Goal: Find specific page/section: Find specific page/section

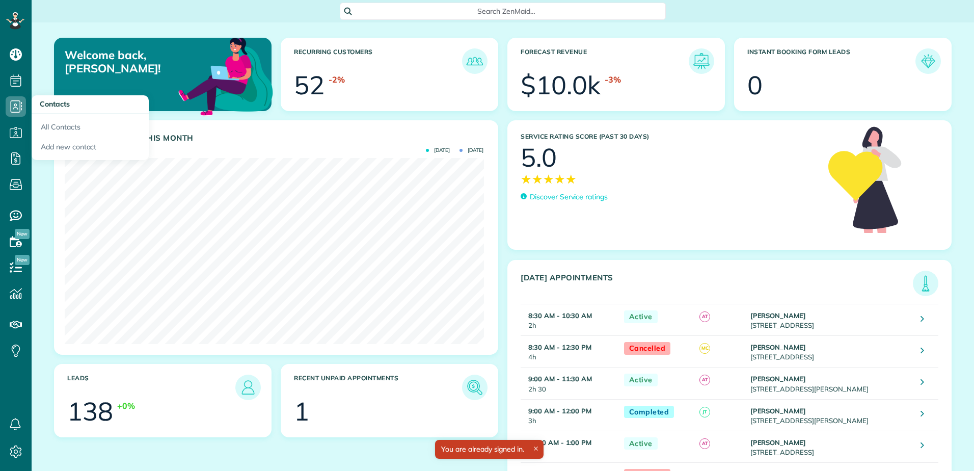
scroll to position [186, 419]
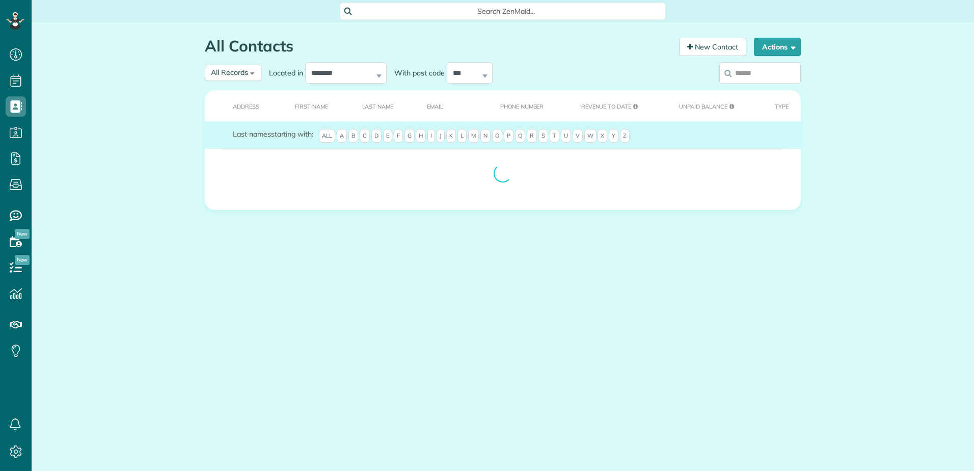
scroll to position [5, 5]
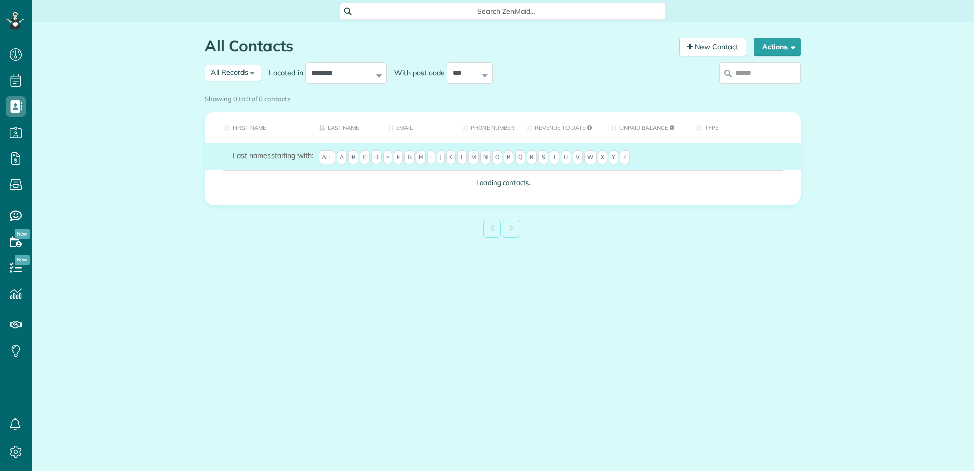
click at [739, 76] on input "search" at bounding box center [761, 72] width 82 height 21
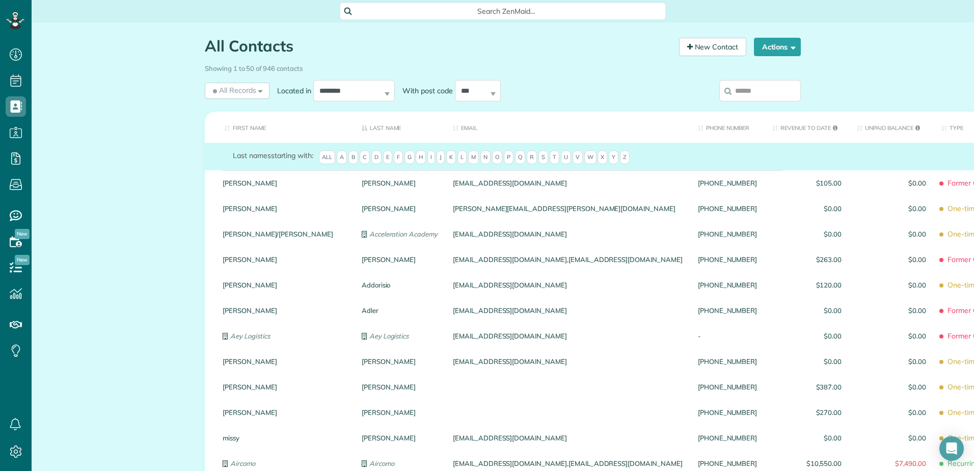
click at [733, 94] on input "search" at bounding box center [761, 90] width 82 height 21
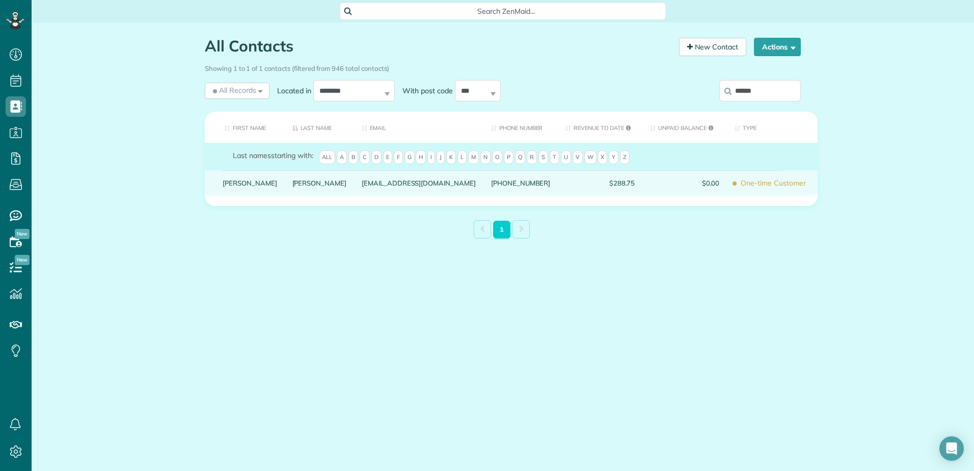
type input "******"
click at [293, 187] on link "Mcnamara" at bounding box center [320, 182] width 55 height 7
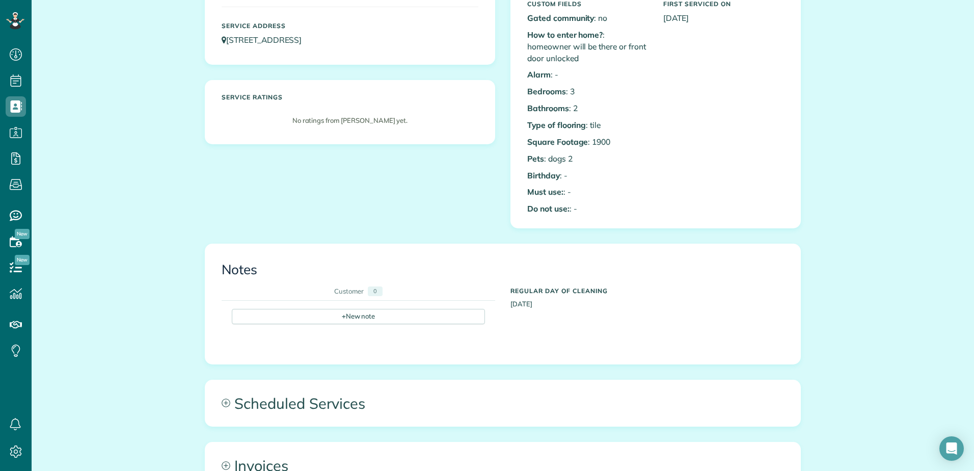
scroll to position [108, 0]
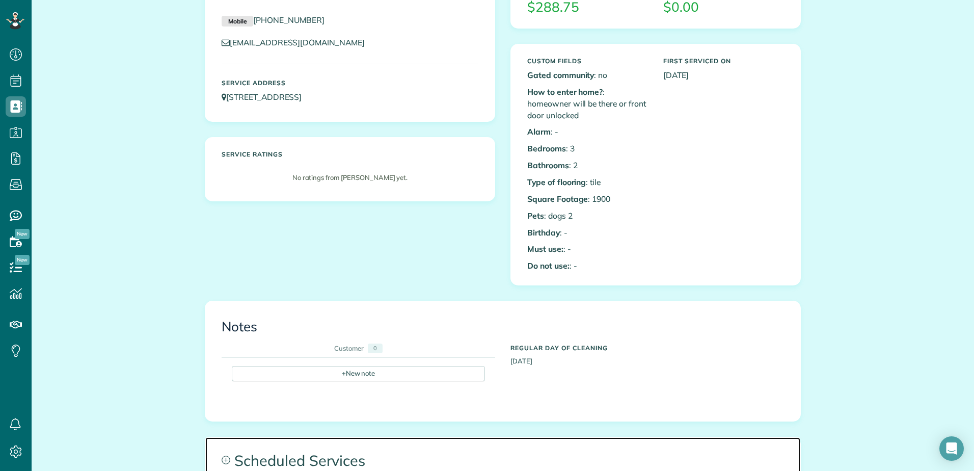
click at [323, 457] on span "Scheduled Services" at bounding box center [502, 460] width 595 height 46
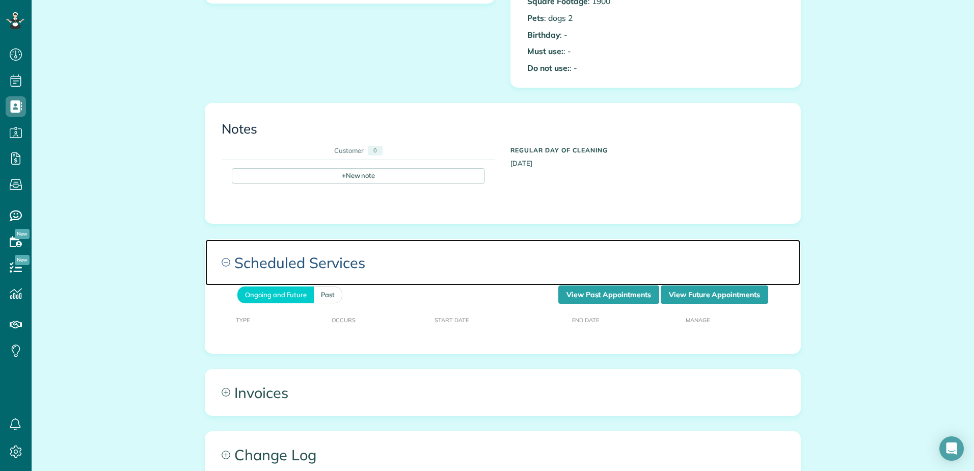
scroll to position [362, 0]
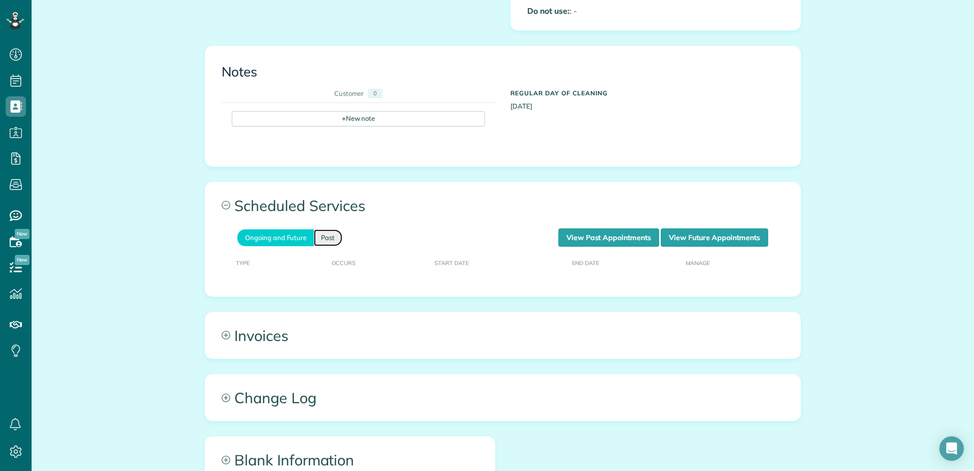
click at [321, 242] on link "Past" at bounding box center [328, 237] width 29 height 17
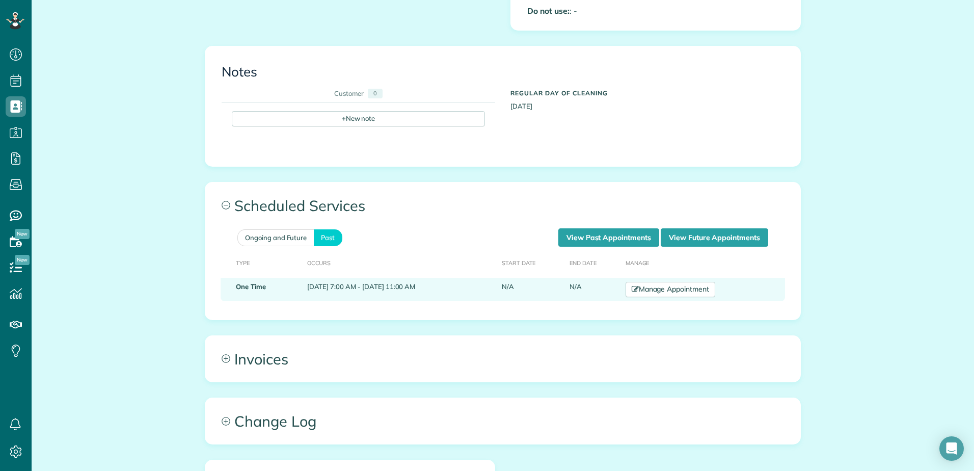
drag, startPoint x: 294, startPoint y: 287, endPoint x: 465, endPoint y: 287, distance: 170.7
click at [465, 287] on td "June 07, 2025 7:00 AM - June 07, 2025 11:00 AM" at bounding box center [400, 289] width 195 height 23
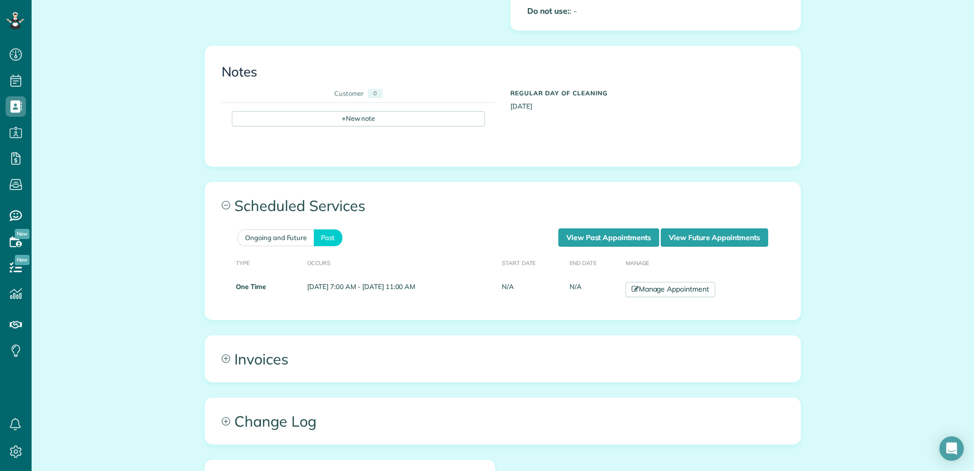
click at [259, 310] on table "Type Occurs Start Date End Date Manage One Time June 07, 2025 7:00 AM - June 07…" at bounding box center [503, 279] width 565 height 65
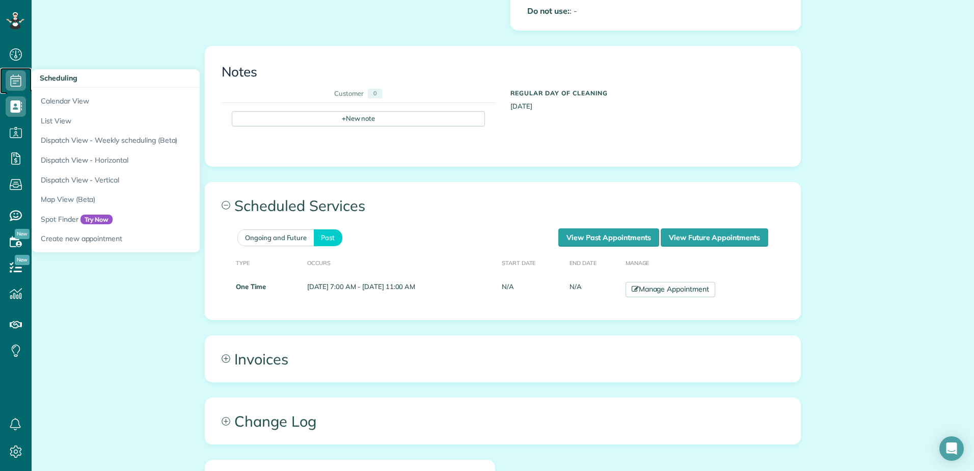
click at [15, 83] on use at bounding box center [16, 80] width 11 height 12
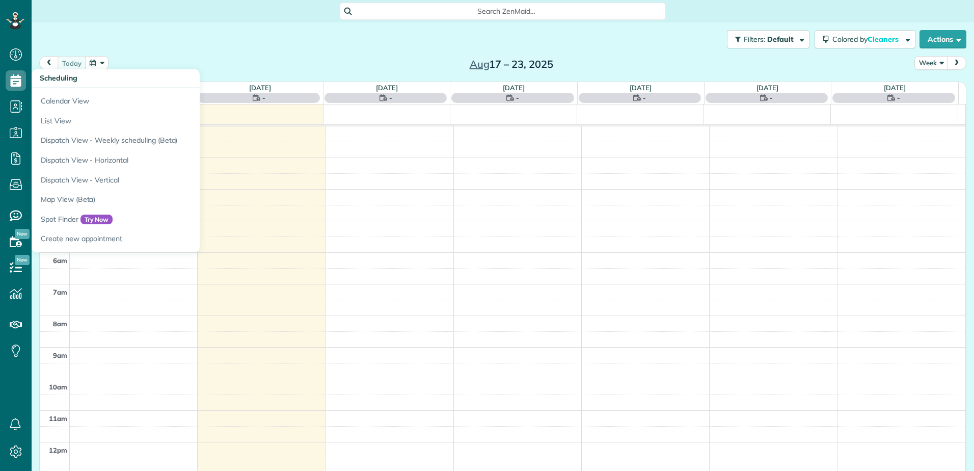
scroll to position [158, 0]
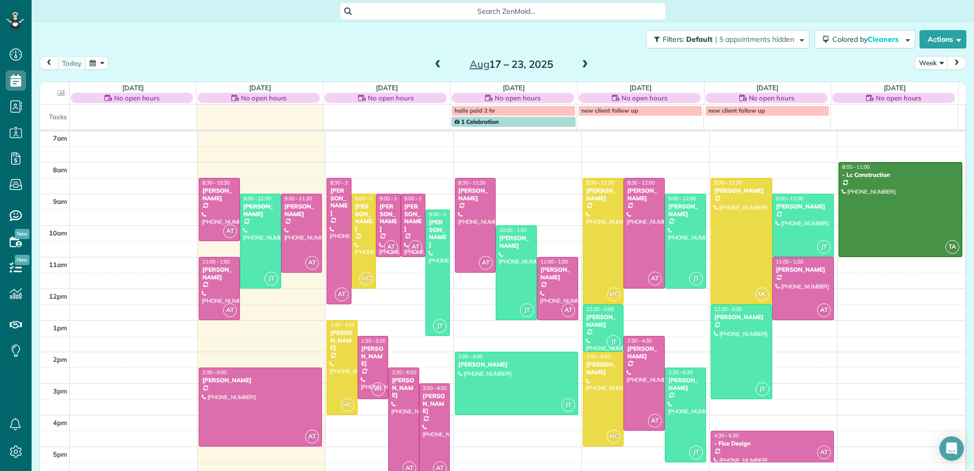
click at [433, 68] on span at bounding box center [438, 64] width 11 height 9
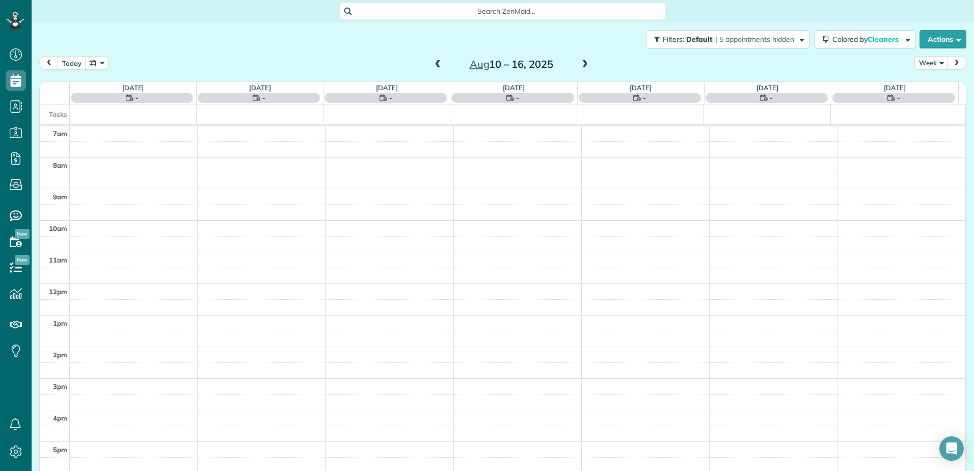
click at [433, 68] on span at bounding box center [438, 64] width 11 height 9
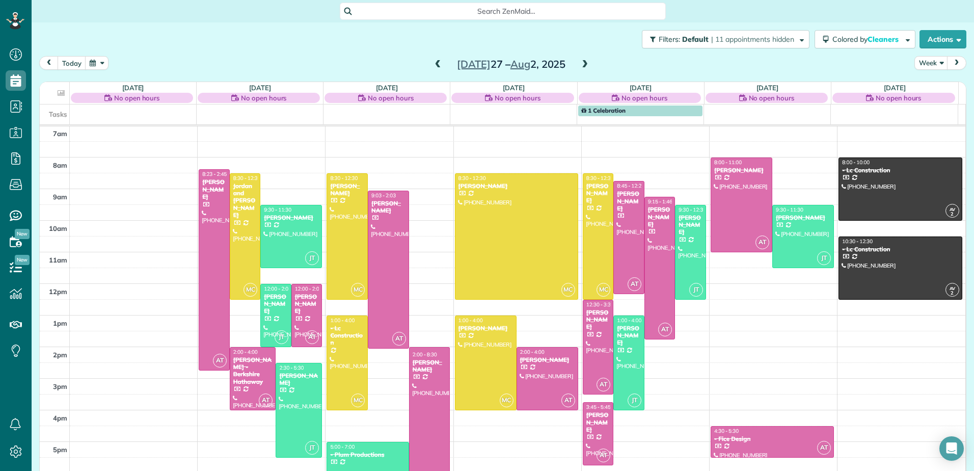
click at [433, 68] on span at bounding box center [438, 64] width 11 height 9
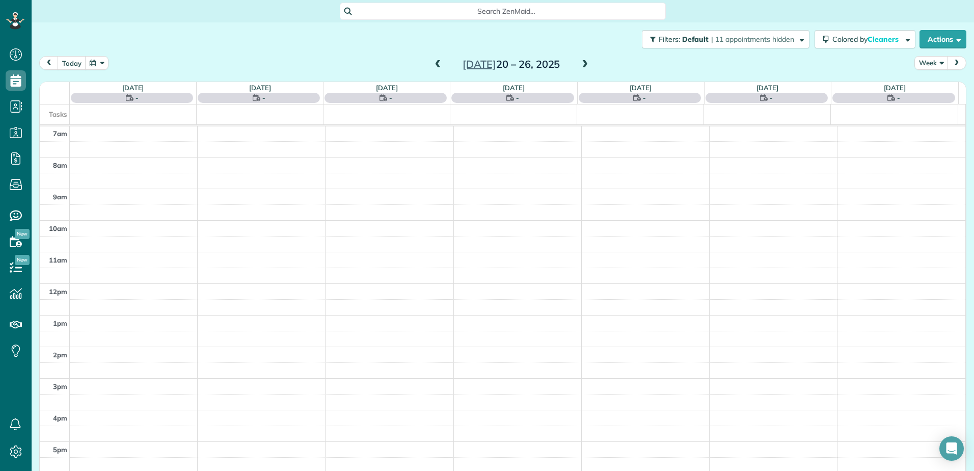
click at [433, 68] on span at bounding box center [438, 64] width 11 height 9
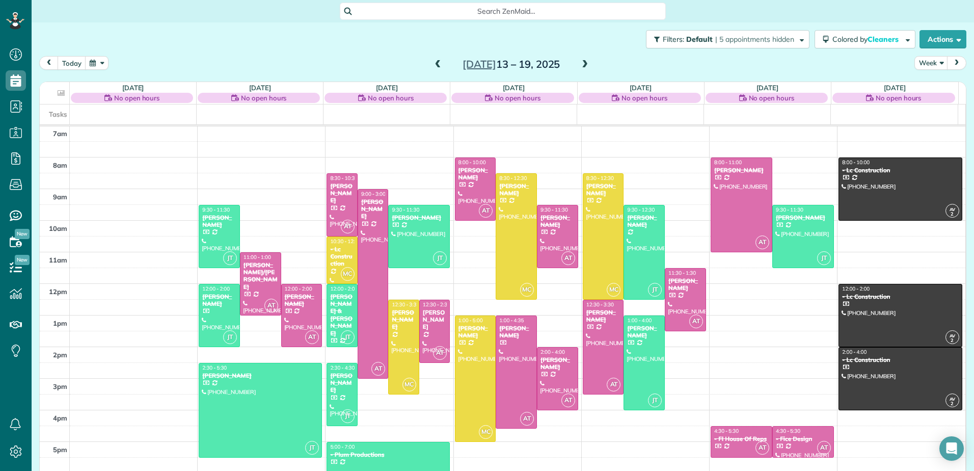
click at [433, 68] on span at bounding box center [438, 64] width 11 height 9
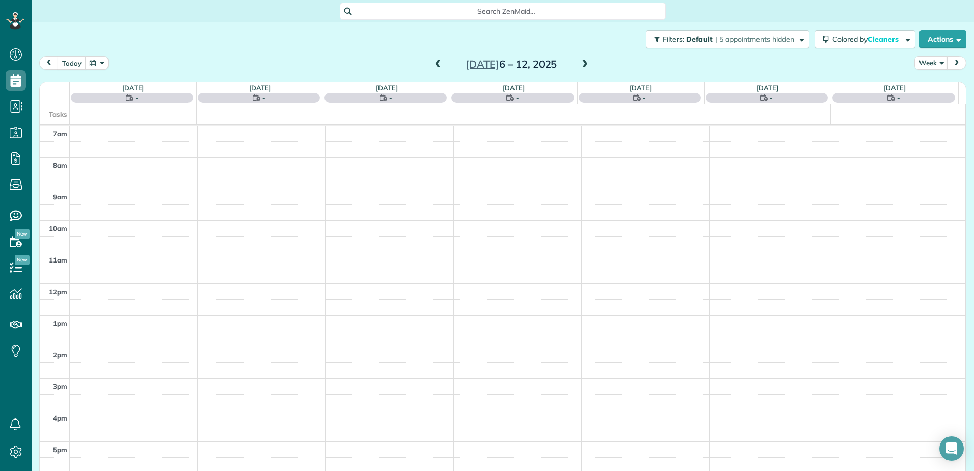
click at [433, 68] on span at bounding box center [438, 64] width 11 height 9
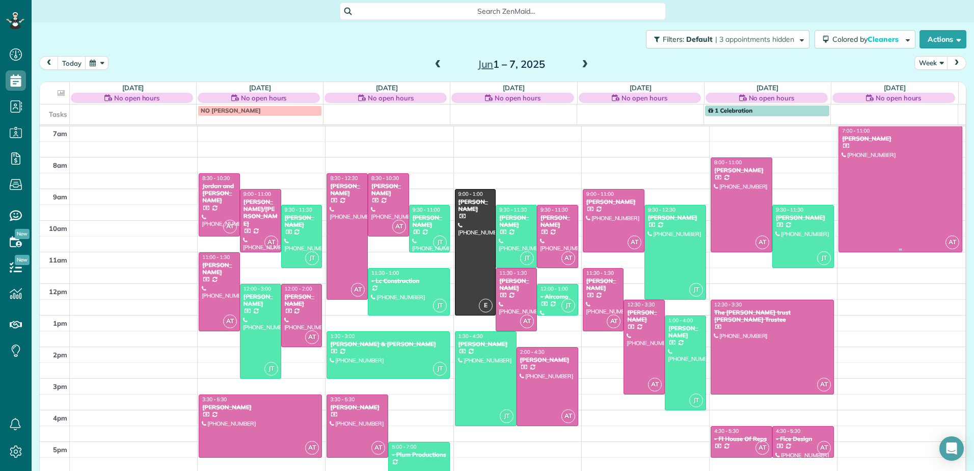
click at [896, 180] on div at bounding box center [900, 188] width 123 height 125
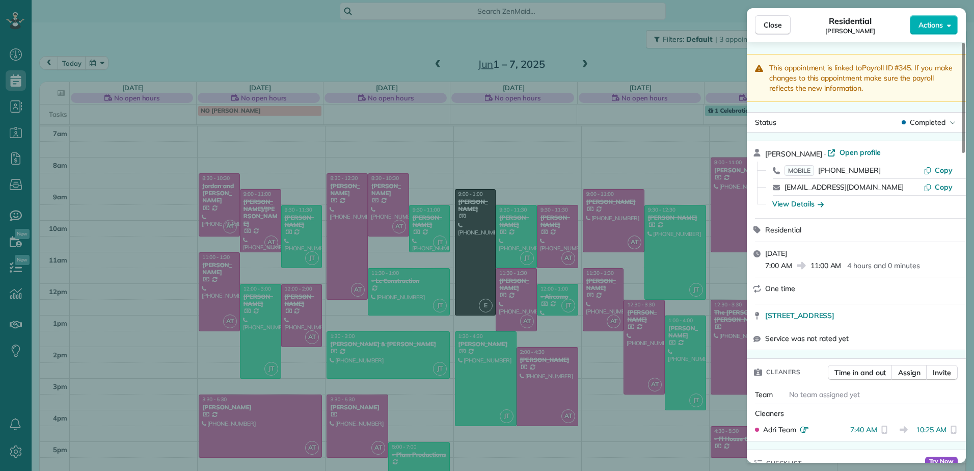
click at [774, 14] on div "Close Residential Jamie Mcnamara Actions" at bounding box center [856, 25] width 219 height 34
click at [768, 20] on span "Close" at bounding box center [773, 25] width 18 height 10
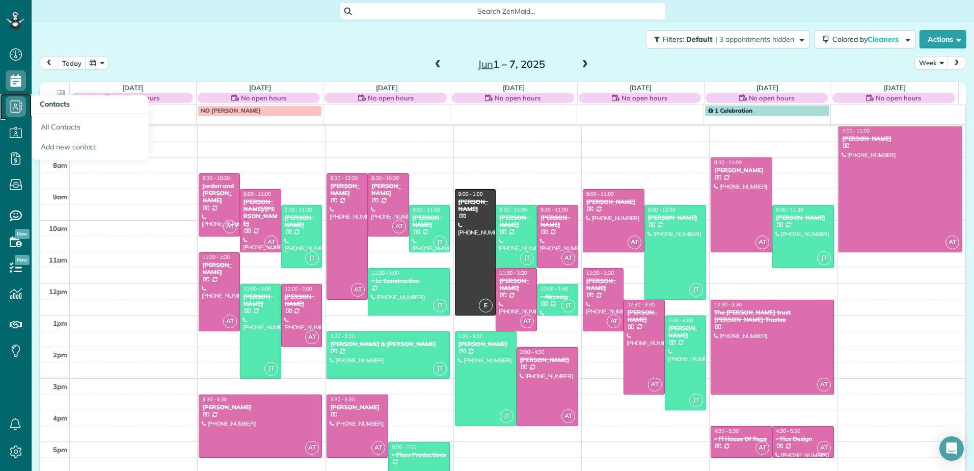
click at [16, 108] on use at bounding box center [17, 106] width 12 height 12
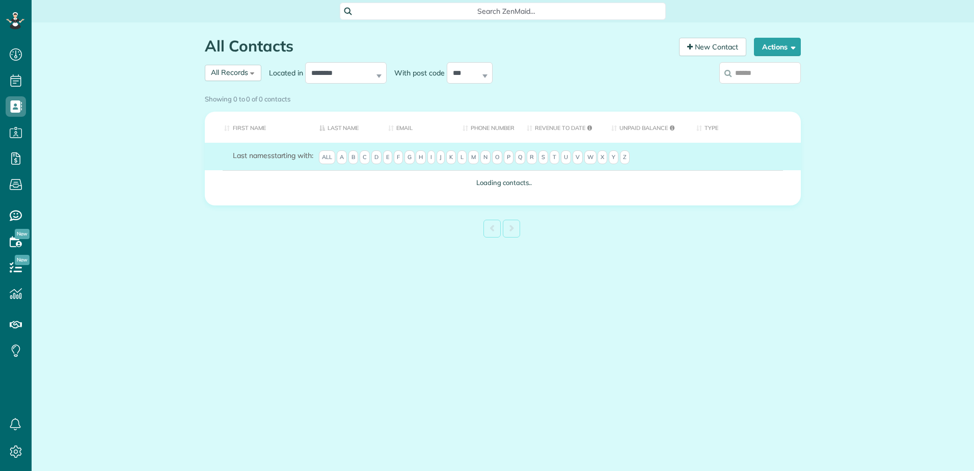
scroll to position [5, 5]
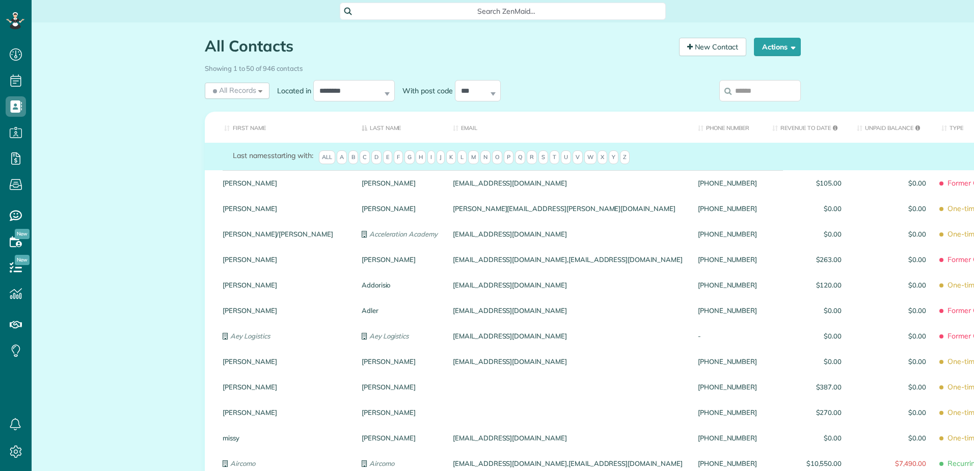
click at [728, 90] on icon at bounding box center [728, 91] width 7 height 8
click at [728, 90] on input "search" at bounding box center [761, 90] width 82 height 21
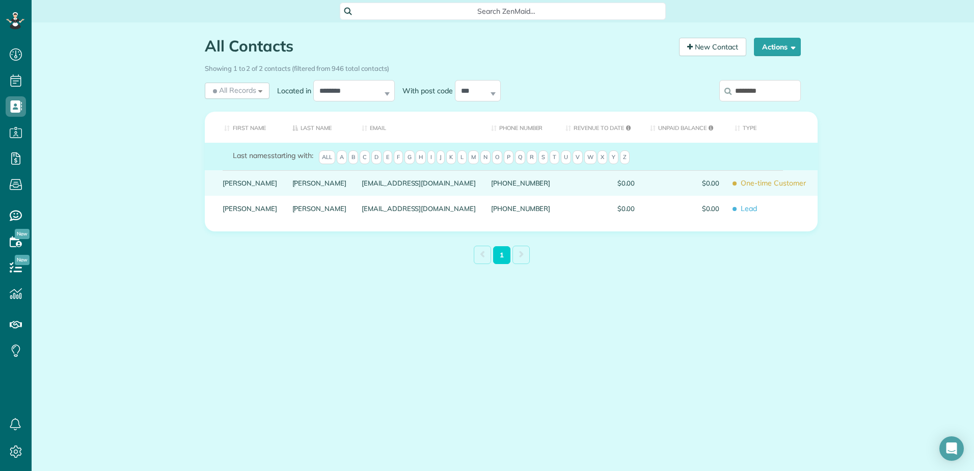
type input "********"
click at [228, 187] on link "Marsha" at bounding box center [250, 182] width 55 height 7
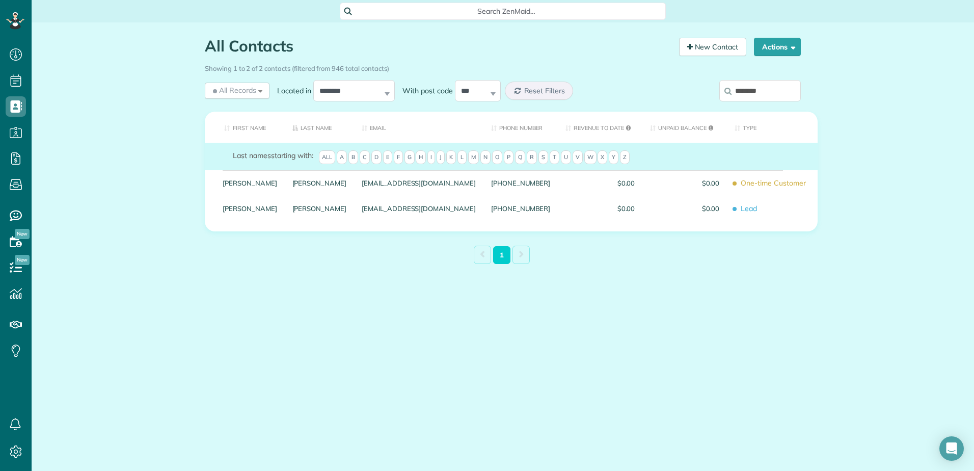
click at [228, 187] on link "Marsha" at bounding box center [250, 182] width 55 height 7
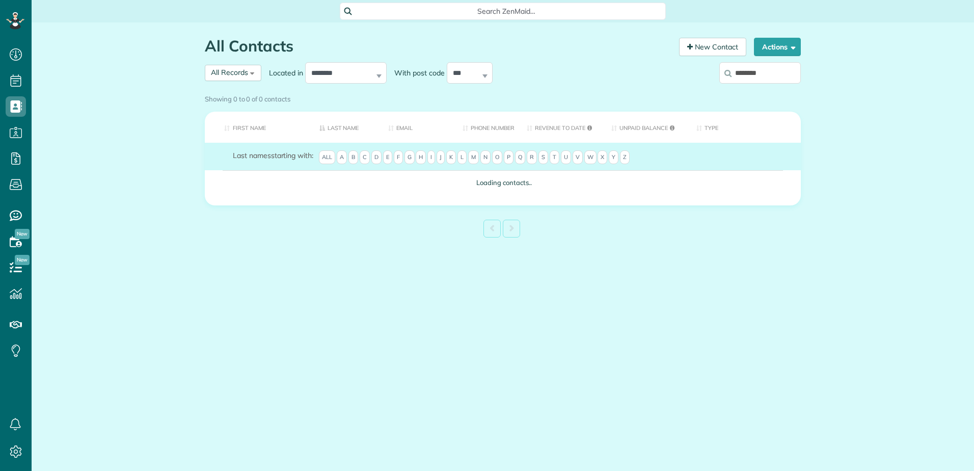
scroll to position [5, 5]
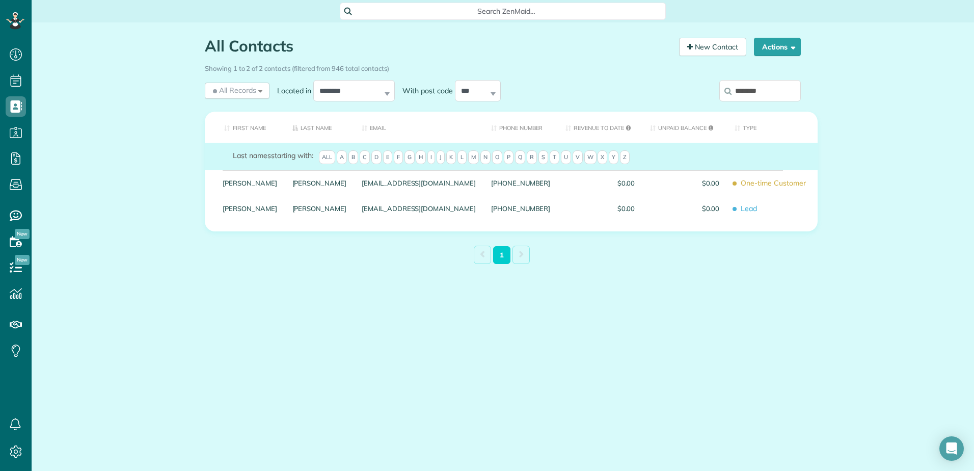
drag, startPoint x: 678, startPoint y: 90, endPoint x: 631, endPoint y: 84, distance: 47.3
click at [631, 84] on div "**********" at bounding box center [503, 92] width 612 height 31
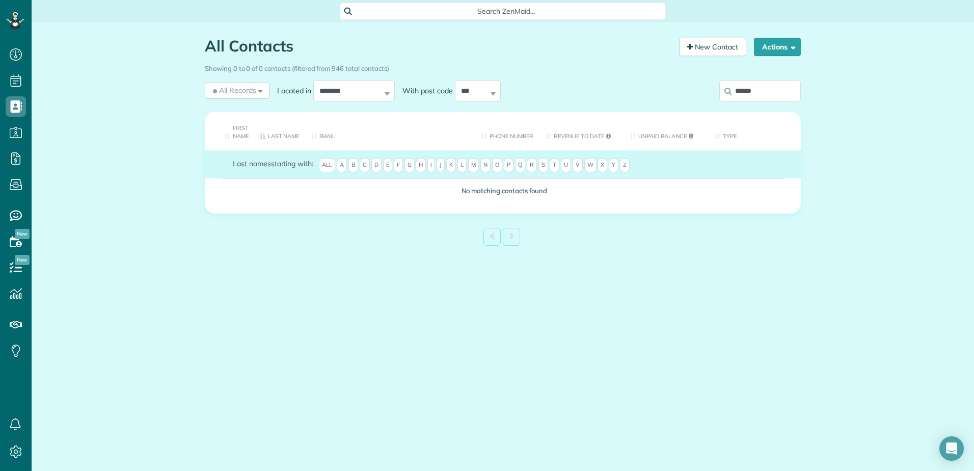
type input "******"
click at [456, 165] on span "K" at bounding box center [451, 165] width 10 height 14
drag, startPoint x: 770, startPoint y: 100, endPoint x: 698, endPoint y: 100, distance: 72.4
click at [698, 100] on div "******" at bounding box center [732, 92] width 138 height 31
type input "*"
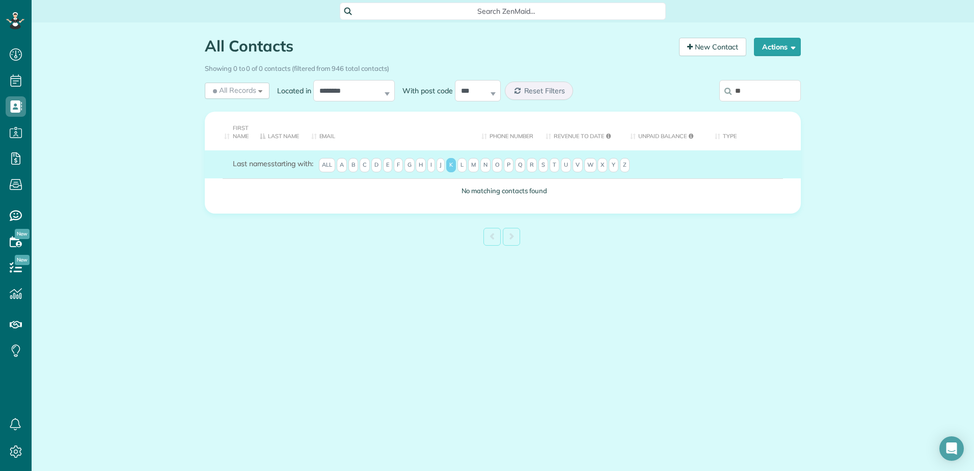
type input "*"
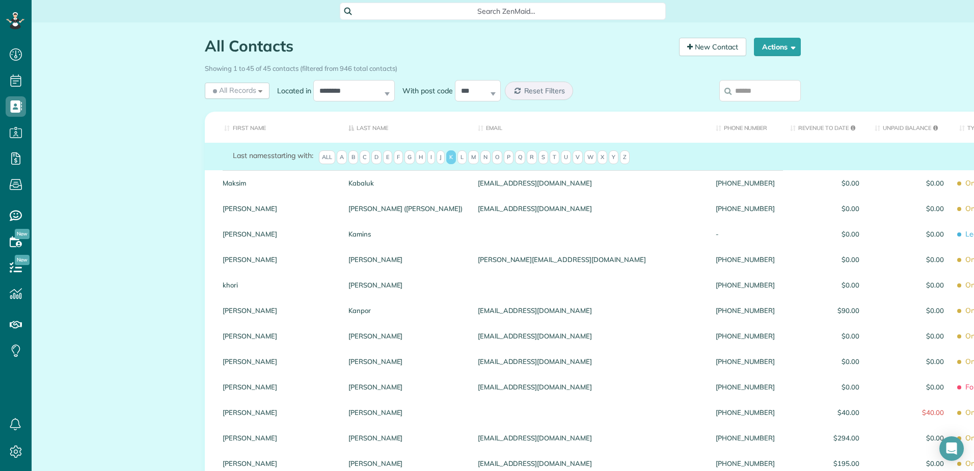
type input "*"
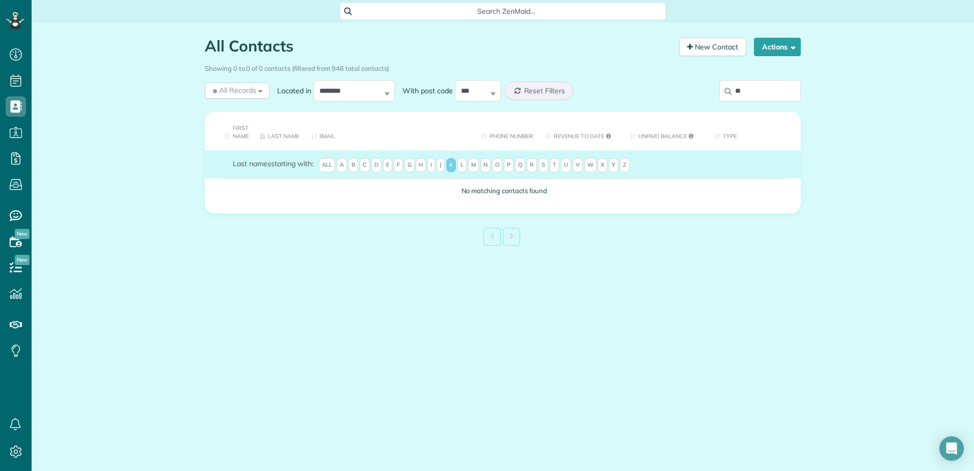
type input "*"
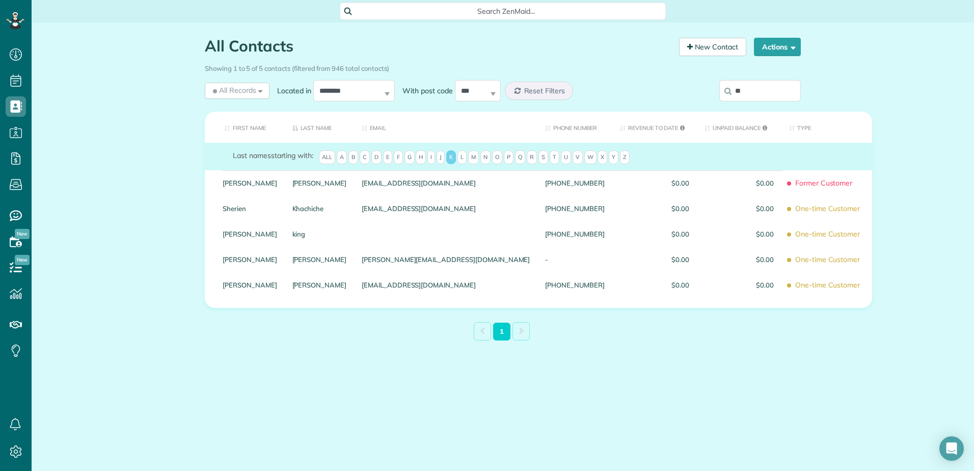
type input "*"
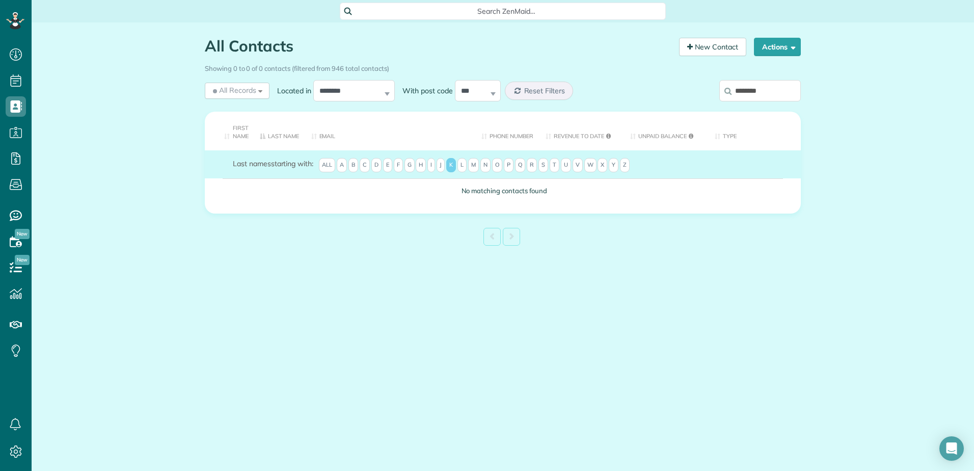
type input "********"
click at [403, 164] on span "F" at bounding box center [398, 165] width 9 height 14
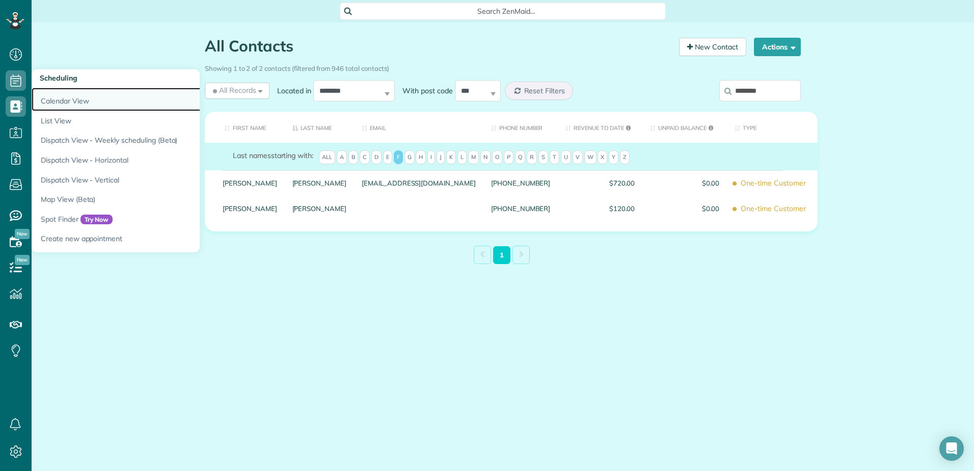
click at [51, 95] on link "Calendar View" at bounding box center [159, 99] width 255 height 23
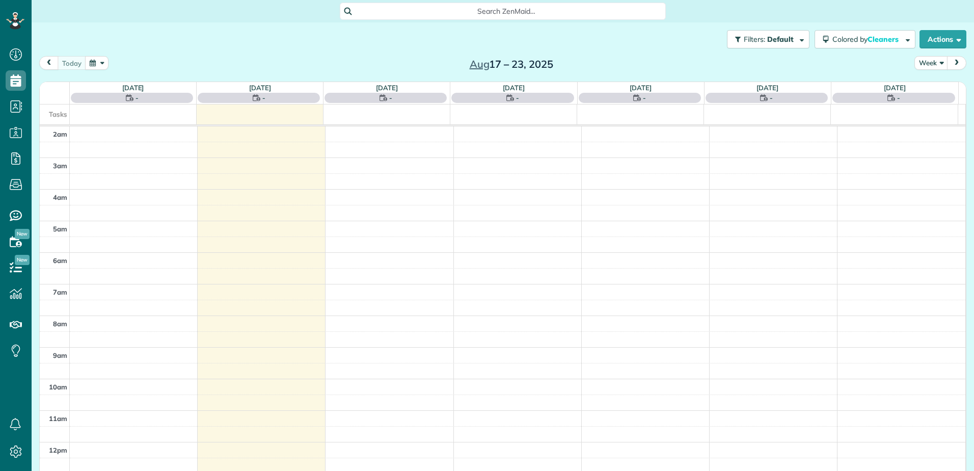
scroll to position [158, 0]
